Goal: Navigation & Orientation: Understand site structure

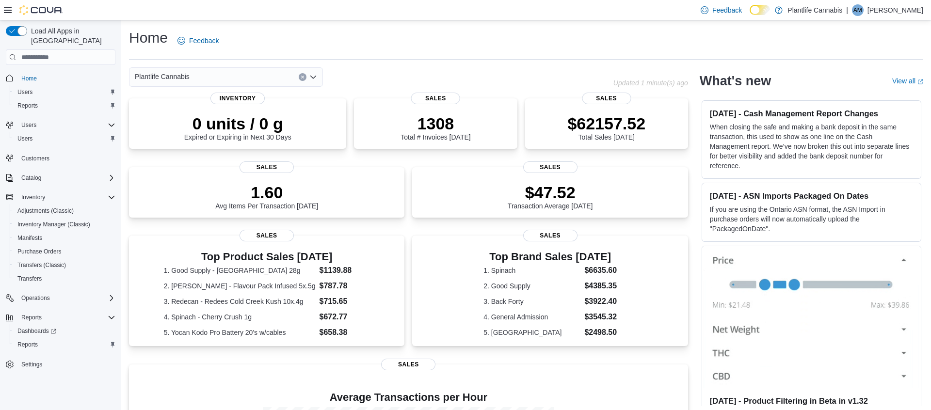
click at [6, 8] on icon at bounding box center [8, 10] width 8 height 8
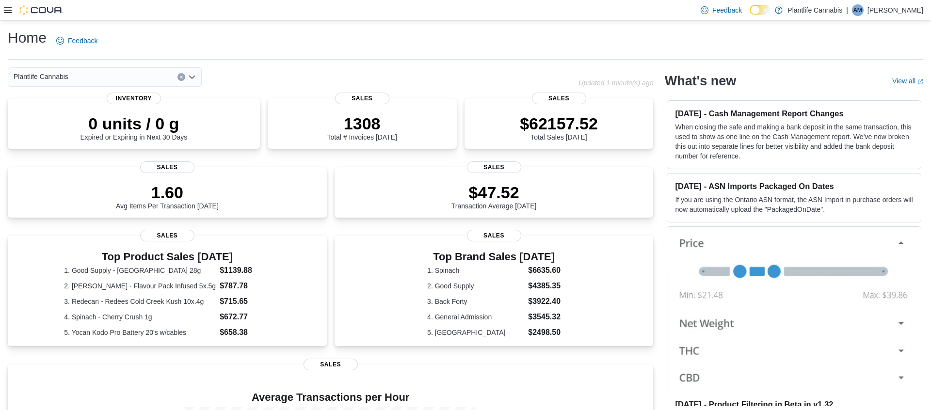
click at [11, 8] on icon at bounding box center [8, 10] width 8 height 8
